Goal: Task Accomplishment & Management: Use online tool/utility

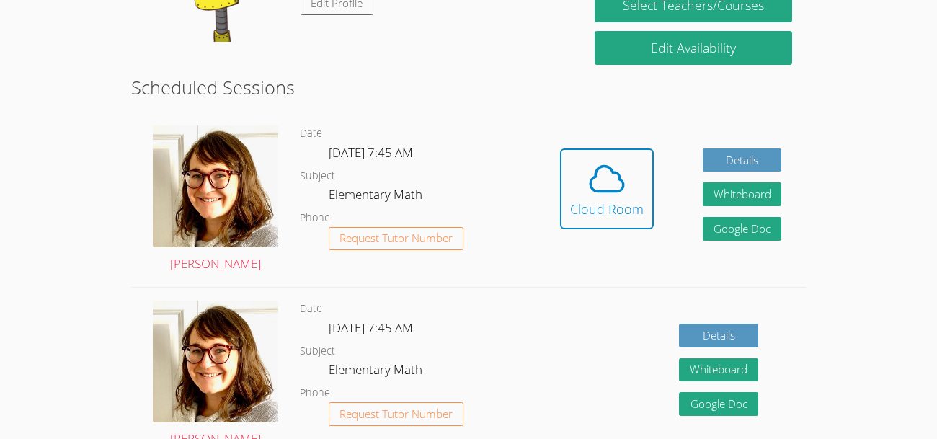
scroll to position [243, 0]
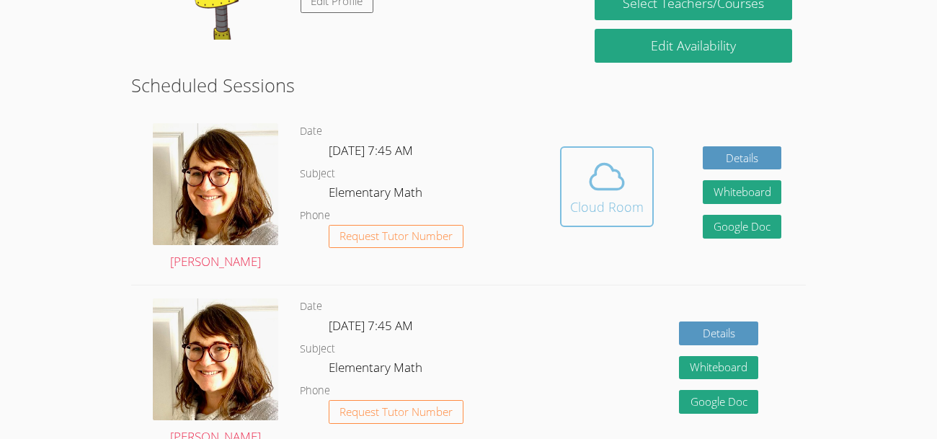
click at [605, 195] on icon at bounding box center [607, 176] width 40 height 40
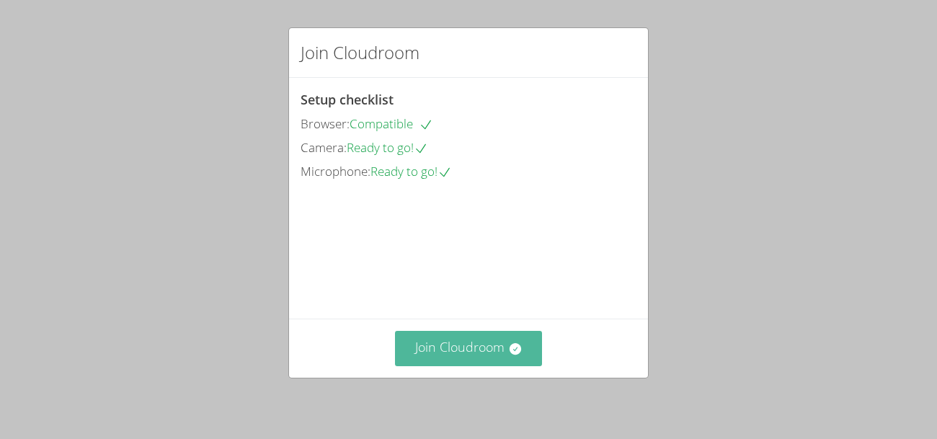
click at [499, 355] on button "Join Cloudroom" at bounding box center [469, 348] width 148 height 35
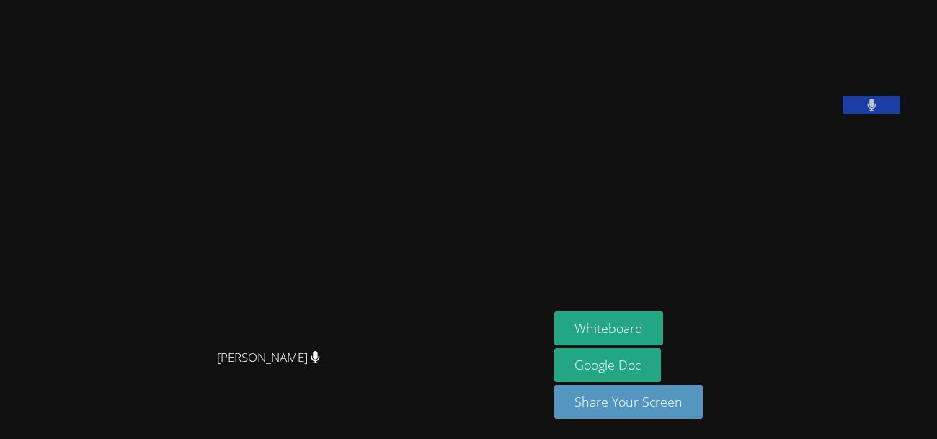
click at [298, 228] on video at bounding box center [275, 191] width 216 height 302
click at [312, 124] on video at bounding box center [275, 191] width 216 height 302
drag, startPoint x: 757, startPoint y: 185, endPoint x: 750, endPoint y: 181, distance: 8.1
click at [750, 114] on video at bounding box center [662, 60] width 216 height 108
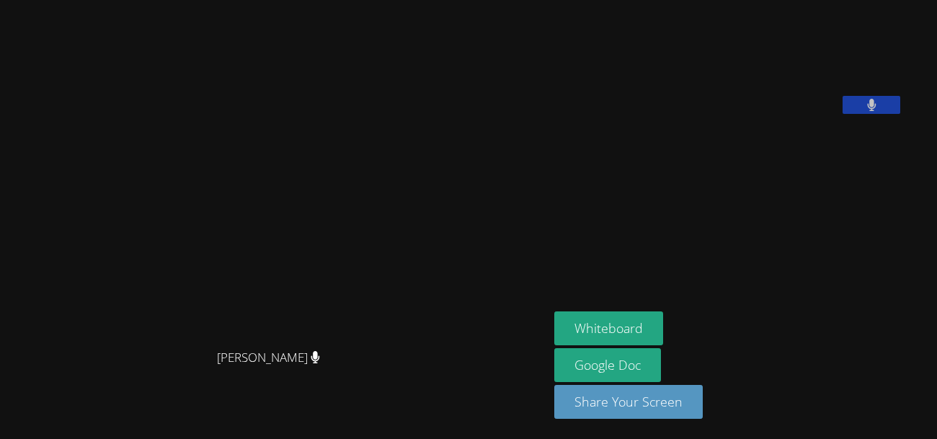
click at [729, 114] on video at bounding box center [662, 60] width 216 height 108
click at [764, 114] on video at bounding box center [662, 60] width 216 height 108
click at [763, 114] on video at bounding box center [662, 60] width 216 height 108
click at [771, 63] on video at bounding box center [662, 60] width 216 height 108
click at [661, 330] on button "Whiteboard" at bounding box center [608, 328] width 109 height 34
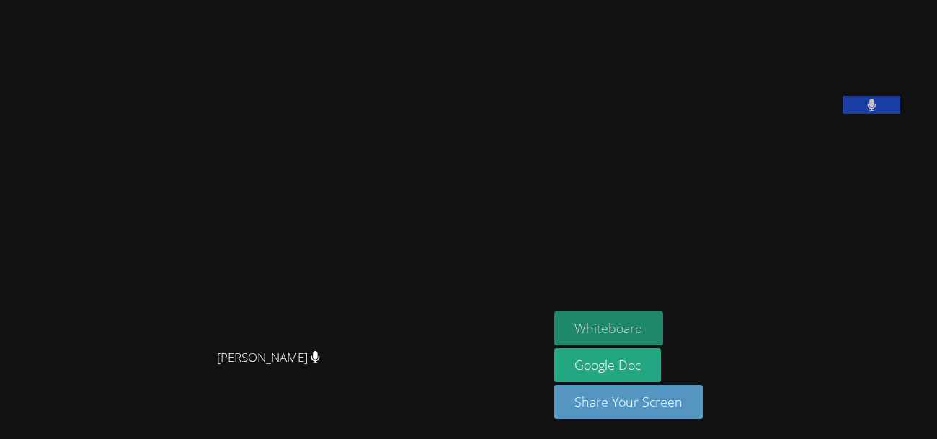
click at [618, 333] on button "Whiteboard" at bounding box center [608, 328] width 109 height 34
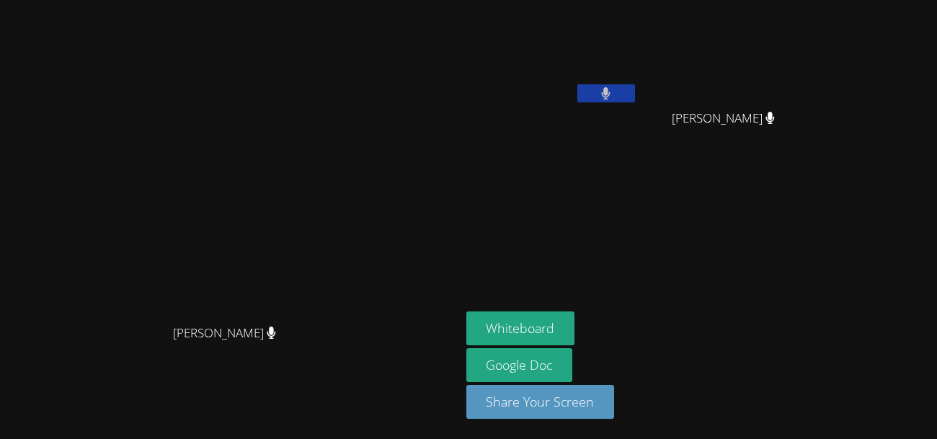
click at [466, 311] on button "Whiteboard" at bounding box center [520, 328] width 109 height 34
